Goal: Complete application form

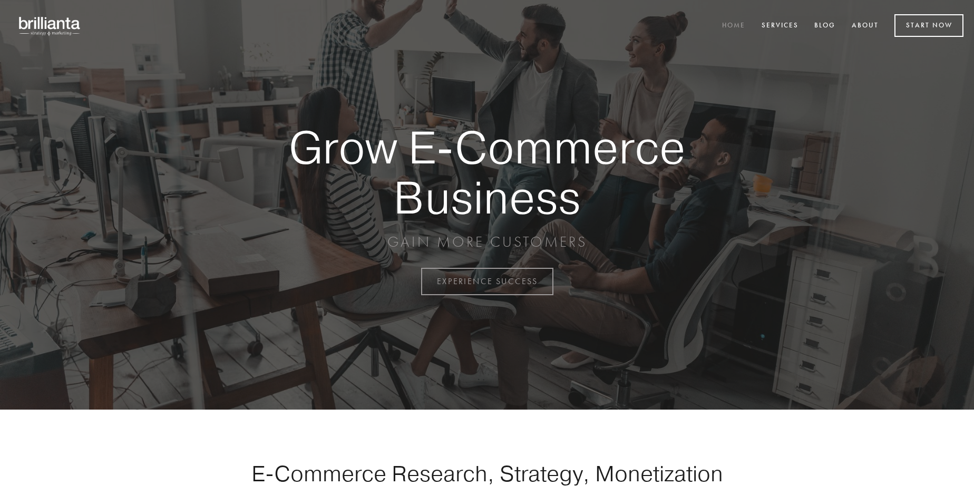
scroll to position [2762, 0]
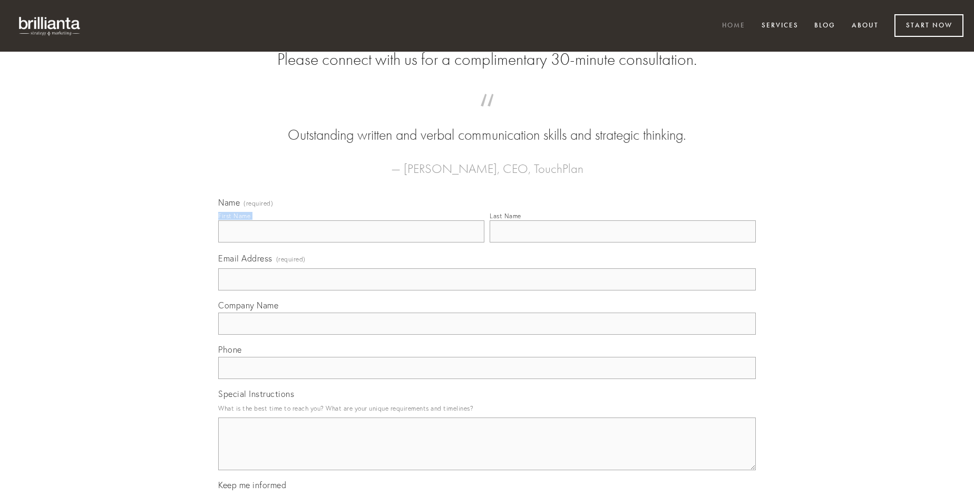
type input "[PERSON_NAME]"
click at [622, 242] on input "Last Name" at bounding box center [623, 231] width 266 height 22
type input "[PERSON_NAME]"
click at [487, 290] on input "Email Address (required)" at bounding box center [486, 279] width 537 height 22
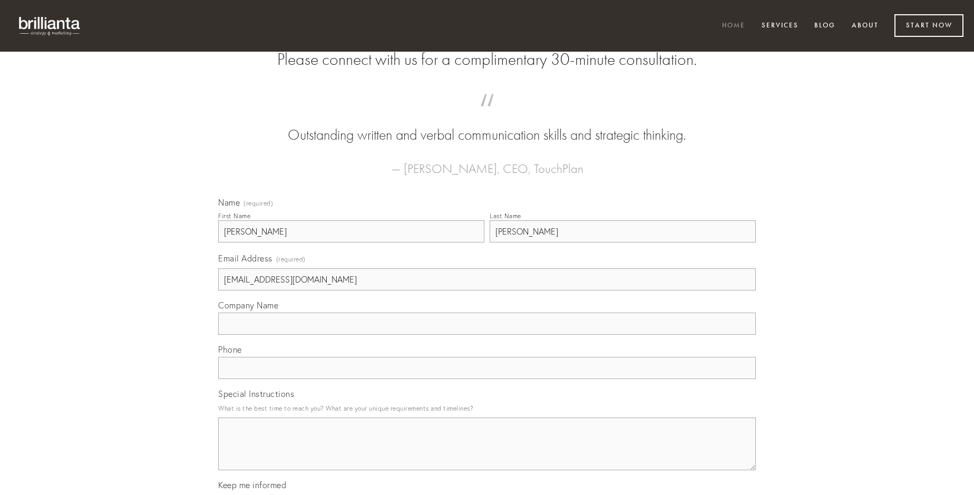
type input "[EMAIL_ADDRESS][DOMAIN_NAME]"
click at [487, 335] on input "Company Name" at bounding box center [486, 323] width 537 height 22
type input "[MEDICAL_DATA]"
click at [487, 379] on input "text" at bounding box center [486, 368] width 537 height 22
click at [487, 453] on textarea "Special Instructions" at bounding box center [486, 443] width 537 height 53
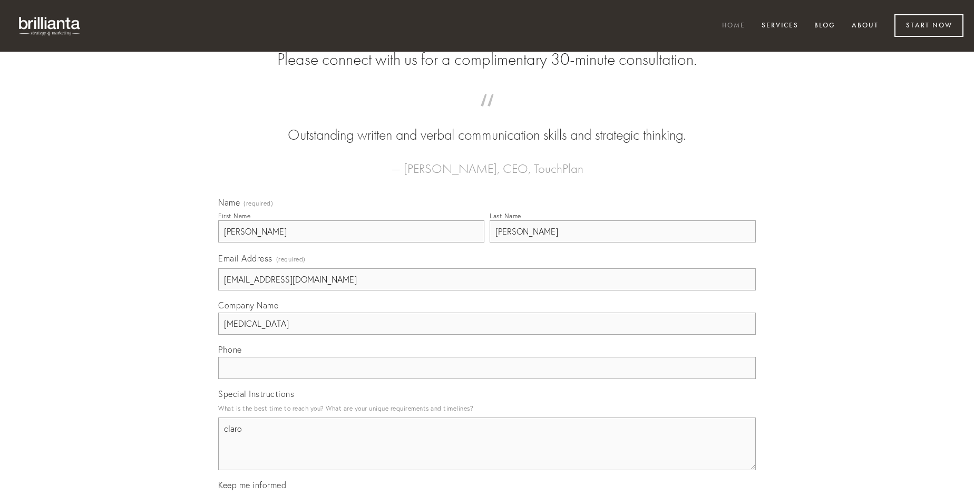
type textarea "claro"
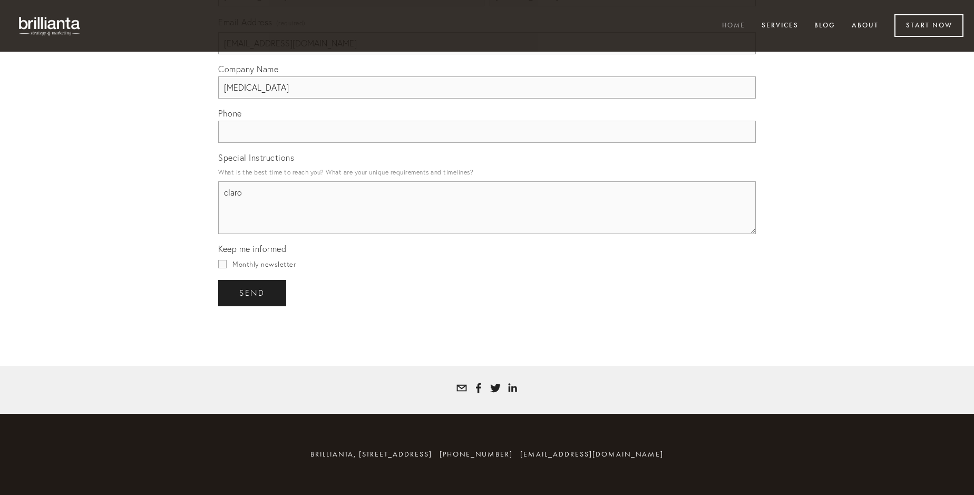
click at [253, 292] on span "send" at bounding box center [252, 292] width 26 height 9
